Goal: Task Accomplishment & Management: Complete application form

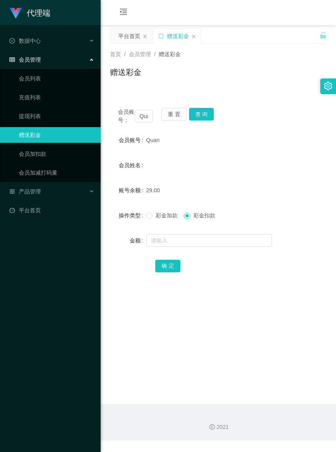
click at [230, 319] on main "关闭左侧 关闭右侧 关闭其它 刷新页面 平台首页 赠送彩金 首页 / 会员管理 / 赠送彩金 / 赠送彩金 会员账号： Quan 重 置 查 询 会员账号 Q…" at bounding box center [218, 214] width 235 height 379
click at [177, 115] on button "重 置" at bounding box center [173, 114] width 25 height 13
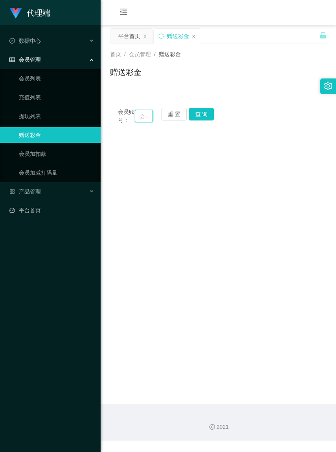
click at [137, 118] on input "text" at bounding box center [144, 116] width 18 height 13
paste input "未结算累计薪资：RM5 x 1"
type input "未结算累计薪资：RM5 x 1"
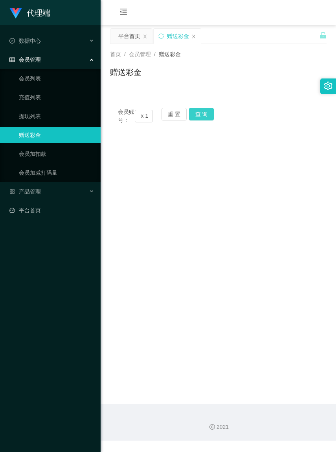
scroll to position [0, 0]
click at [201, 116] on button "查 询" at bounding box center [201, 114] width 25 height 13
click at [171, 115] on button "重 置" at bounding box center [173, 114] width 25 height 13
drag, startPoint x: 254, startPoint y: 173, endPoint x: 252, endPoint y: 164, distance: 9.7
click at [254, 173] on main "关闭左侧 关闭右侧 关闭其它 刷新页面 平台首页 赠送彩金 首页 / 会员管理 / 赠送彩金 / 赠送彩金 会员账号： 重 置 查 询 会员账号 Quan 会…" at bounding box center [218, 214] width 235 height 379
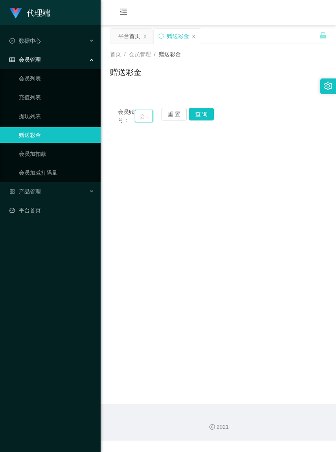
click at [139, 119] on input "text" at bounding box center [144, 116] width 18 height 13
click at [138, 118] on input "text" at bounding box center [144, 116] width 18 height 13
paste input "未结算累计薪资：RM5 x 1"
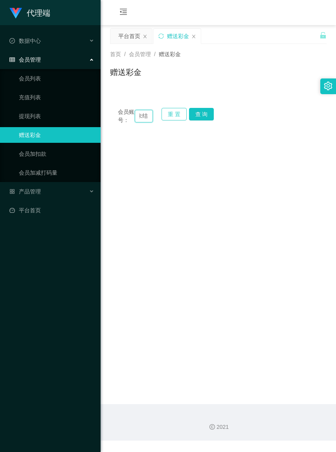
type input "未"
click at [169, 113] on button "重 置" at bounding box center [173, 114] width 25 height 13
click at [136, 118] on input "text" at bounding box center [144, 116] width 18 height 13
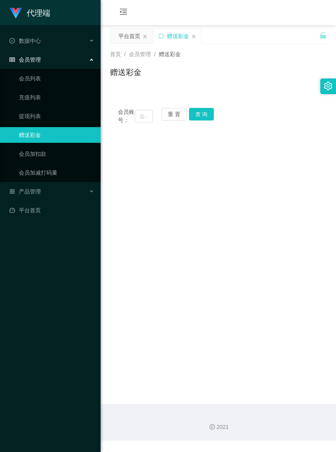
click at [208, 157] on main "关闭左侧 关闭右侧 关闭其它 刷新页面 平台首页 赠送彩金 首页 / 会员管理 / 赠送彩金 / 赠送彩金 会员账号： 重 置 查 询 会员账号 Quan 会…" at bounding box center [218, 214] width 235 height 379
click at [136, 116] on input "text" at bounding box center [144, 116] width 18 height 13
paste input "未结算累计薪资：RM5 x 1"
type input "未"
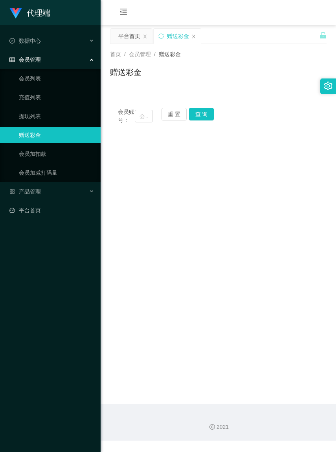
click at [209, 167] on main "关闭左侧 关闭右侧 关闭其它 刷新页面 平台首页 赠送彩金 首页 / 会员管理 / 赠送彩金 / 赠送彩金 会员账号： 重 置 查 询 会员账号 Quan 会…" at bounding box center [218, 214] width 235 height 379
click at [139, 119] on input "text" at bounding box center [144, 116] width 18 height 13
paste input "未结算累计薪资：RM5 x 1"
type input "未"
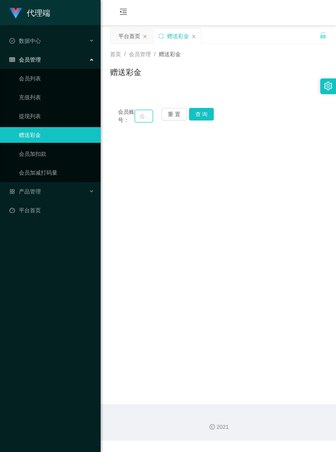
scroll to position [0, 0]
click at [141, 121] on input "text" at bounding box center [144, 116] width 18 height 13
paste input "Iwjjwjj"
type input "Iwjjwjj"
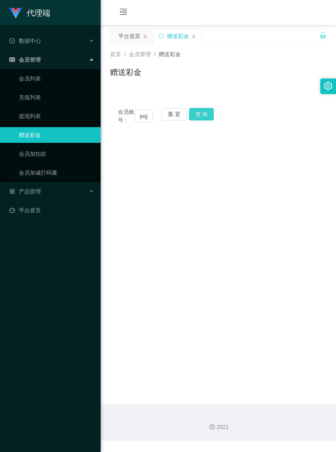
click at [203, 114] on button "查 询" at bounding box center [201, 114] width 25 height 13
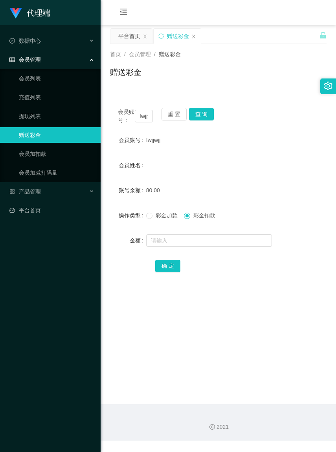
click at [153, 219] on span "彩金加款" at bounding box center [166, 215] width 28 height 6
click at [172, 247] on input "text" at bounding box center [209, 240] width 126 height 13
type input "260"
click at [168, 272] on button "确 定" at bounding box center [167, 266] width 25 height 13
click at [175, 247] on input "text" at bounding box center [209, 240] width 126 height 13
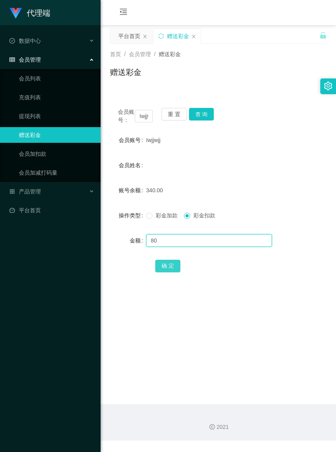
type input "80"
click at [163, 272] on button "确 定" at bounding box center [167, 266] width 25 height 13
